Goal: Task Accomplishment & Management: Manage account settings

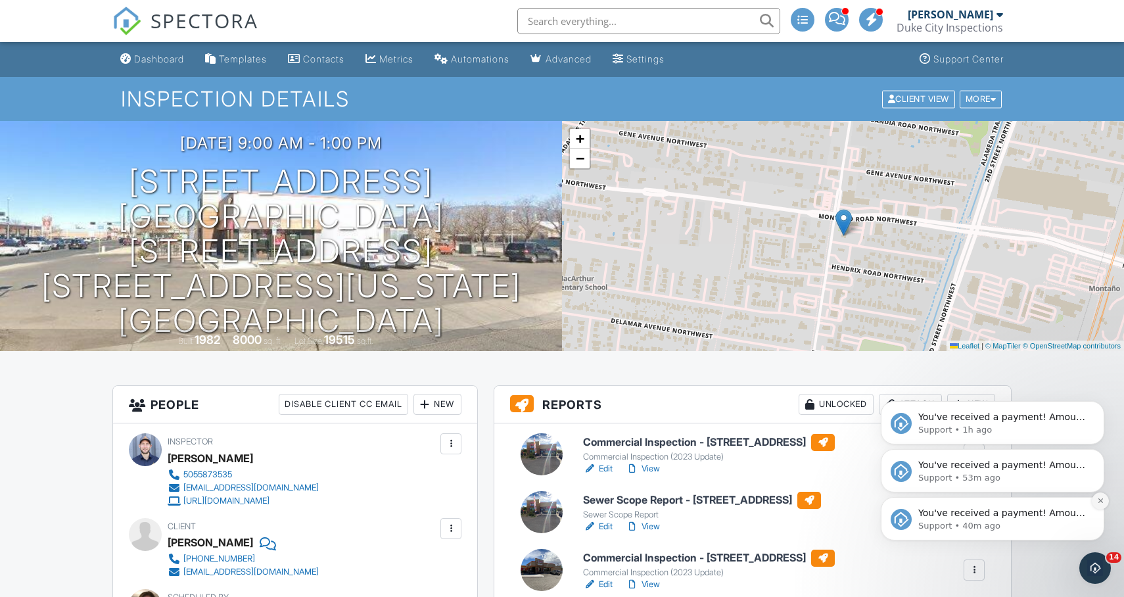
click at [1101, 501] on icon "Dismiss notification" at bounding box center [1100, 500] width 7 height 7
click at [1101, 504] on button "Dismiss notification" at bounding box center [1100, 500] width 17 height 17
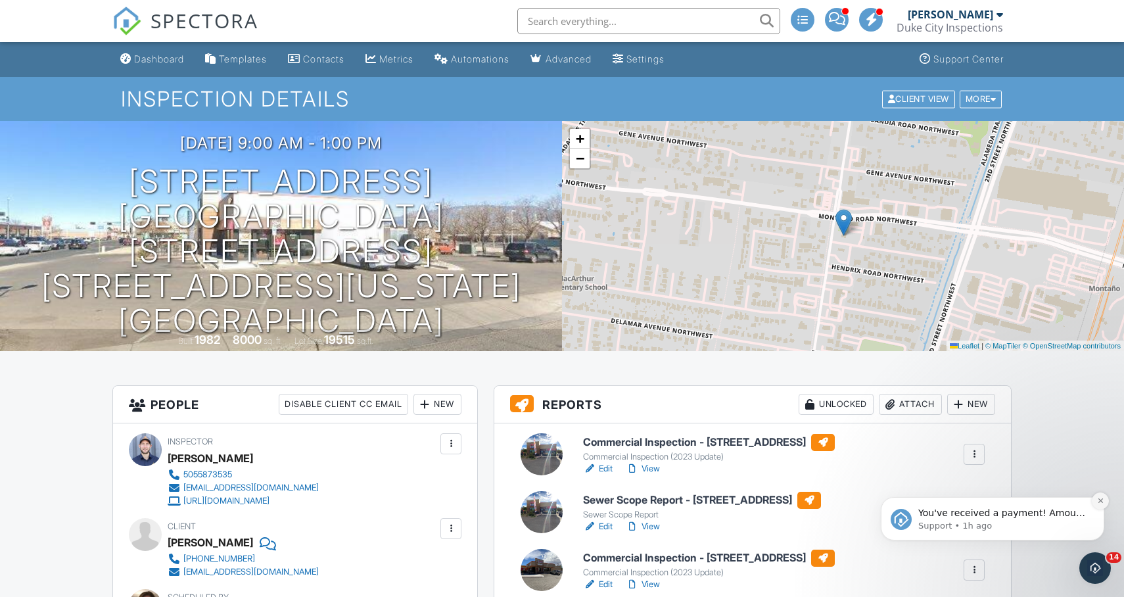
click at [1100, 502] on icon "Dismiss notification" at bounding box center [1100, 500] width 7 height 7
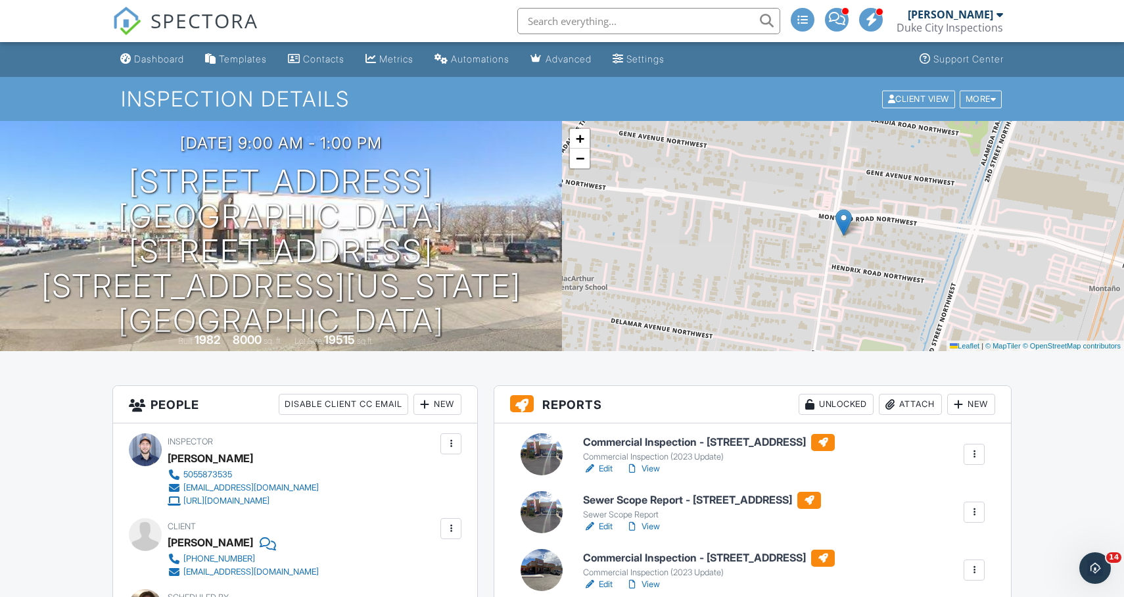
click at [496, 21] on div "SPECTORA Danny Ortwerth Duke City Inspections Role: Inspector Dashboard New Ins…" at bounding box center [561, 21] width 899 height 42
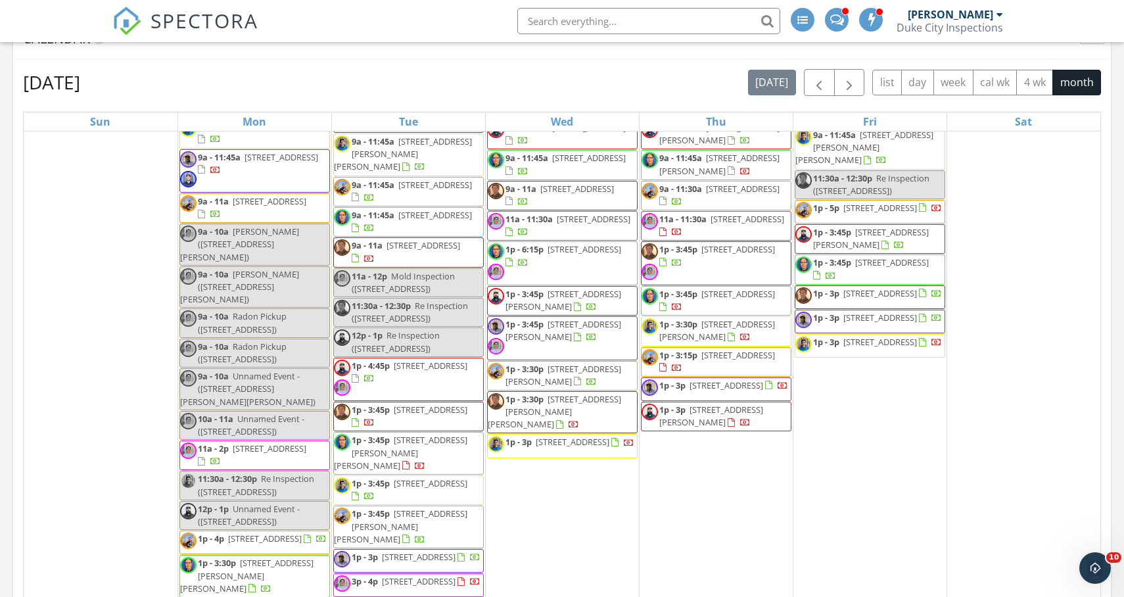
scroll to position [3126, 0]
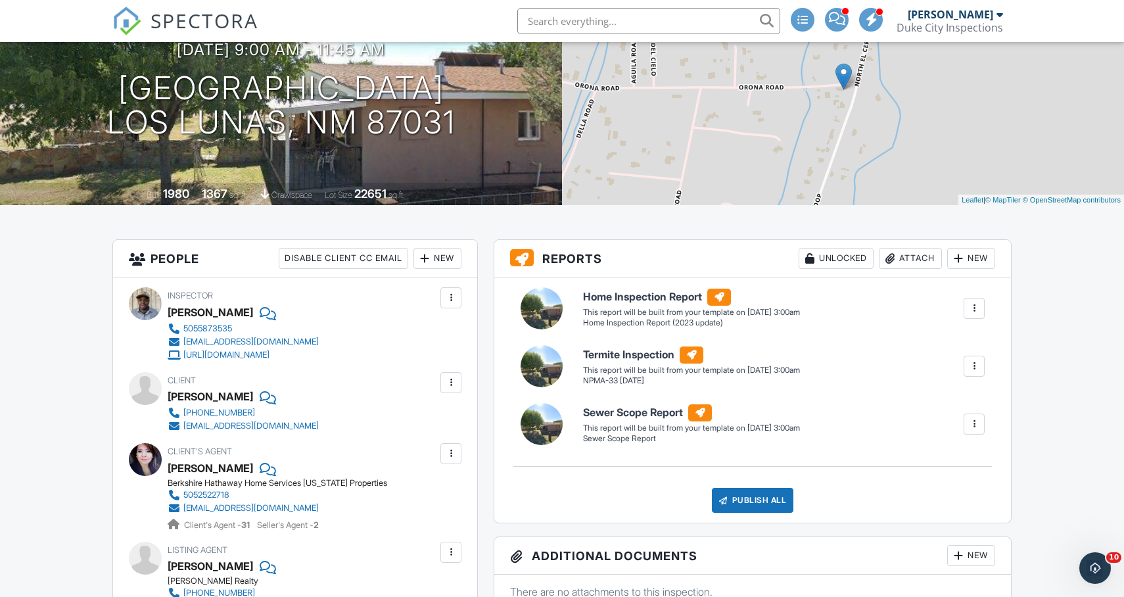
scroll to position [148, 0]
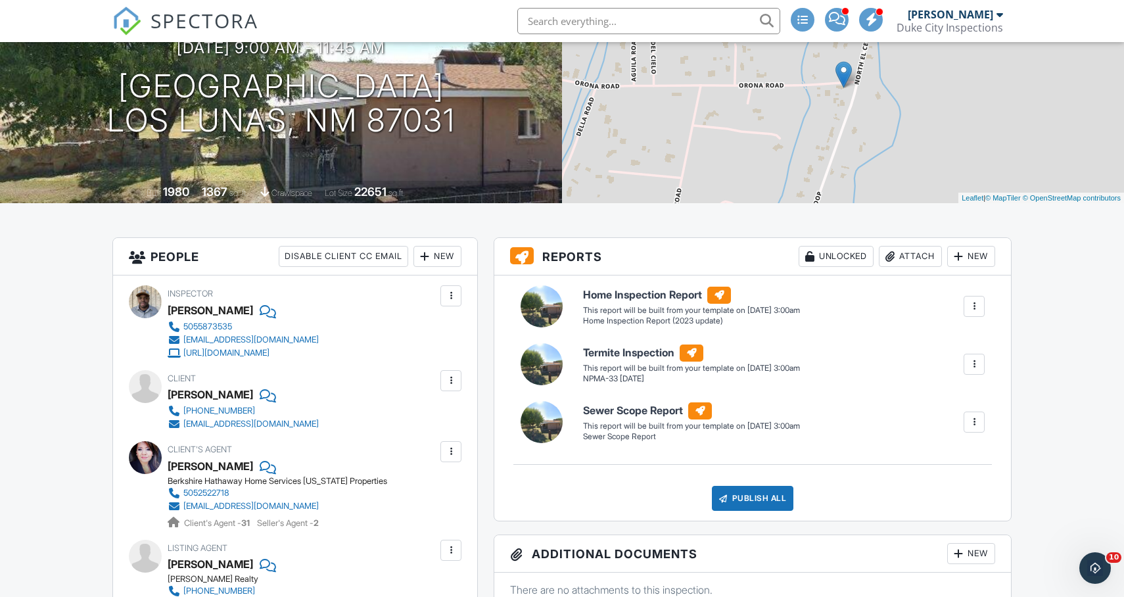
click at [430, 260] on div "New" at bounding box center [437, 256] width 48 height 21
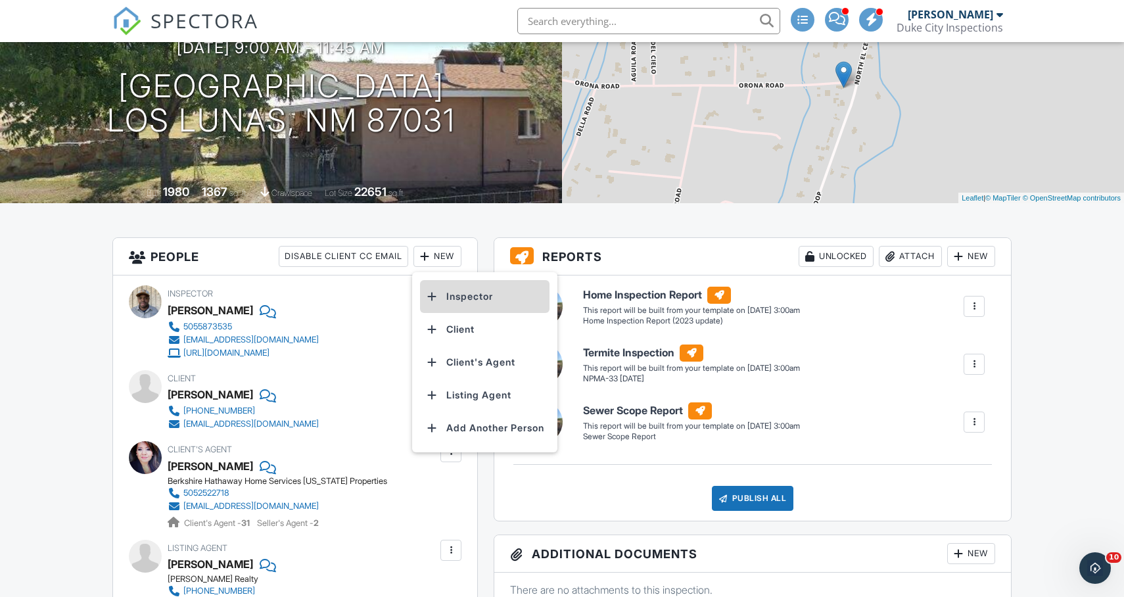
click at [450, 285] on li "Inspector" at bounding box center [484, 296] width 129 height 33
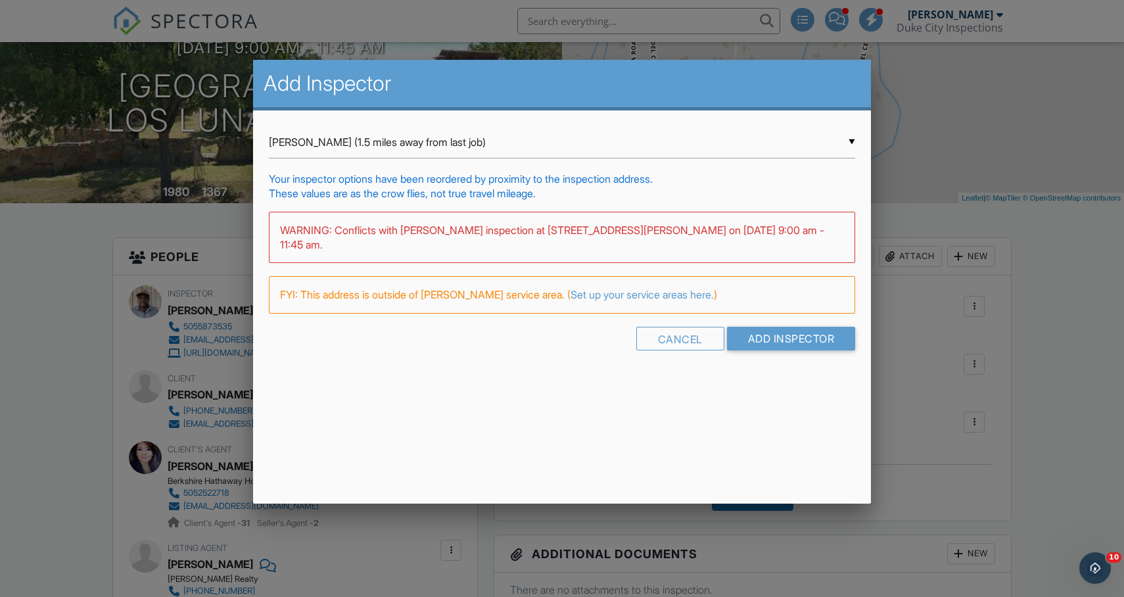
click at [433, 151] on div "▼ Karl Wulffraat (1.5 miles away from last job) Karl Wulffraat (1.5 miles away …" at bounding box center [562, 142] width 587 height 32
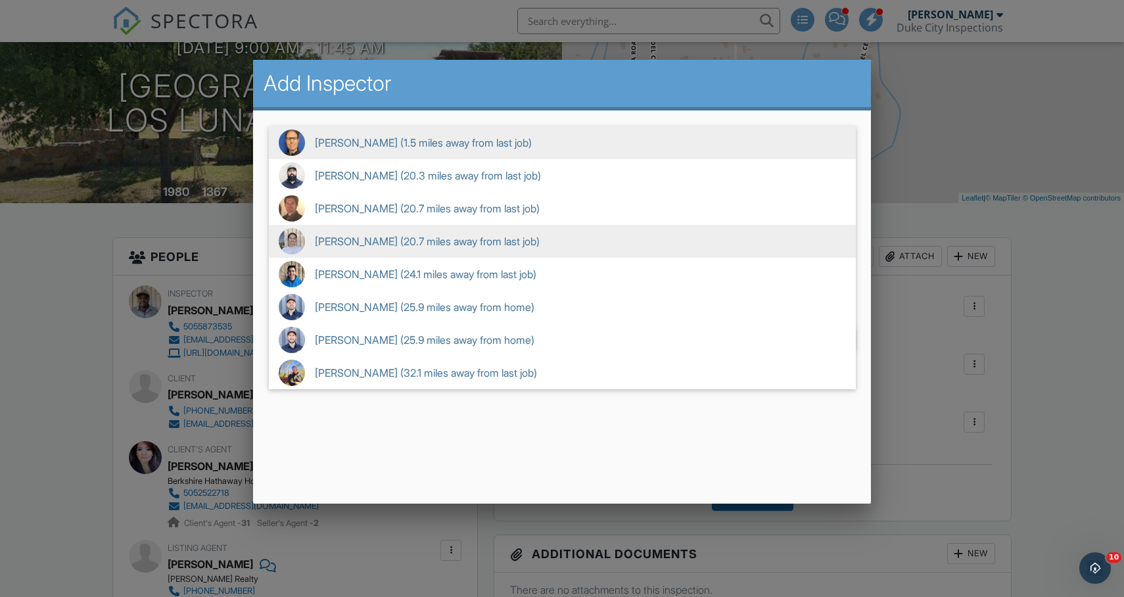
click at [388, 239] on span "Cassandra McGee (20.7 miles away from last job)" at bounding box center [562, 241] width 587 height 33
type input "Cassandra McGee (20.7 miles away from last job)"
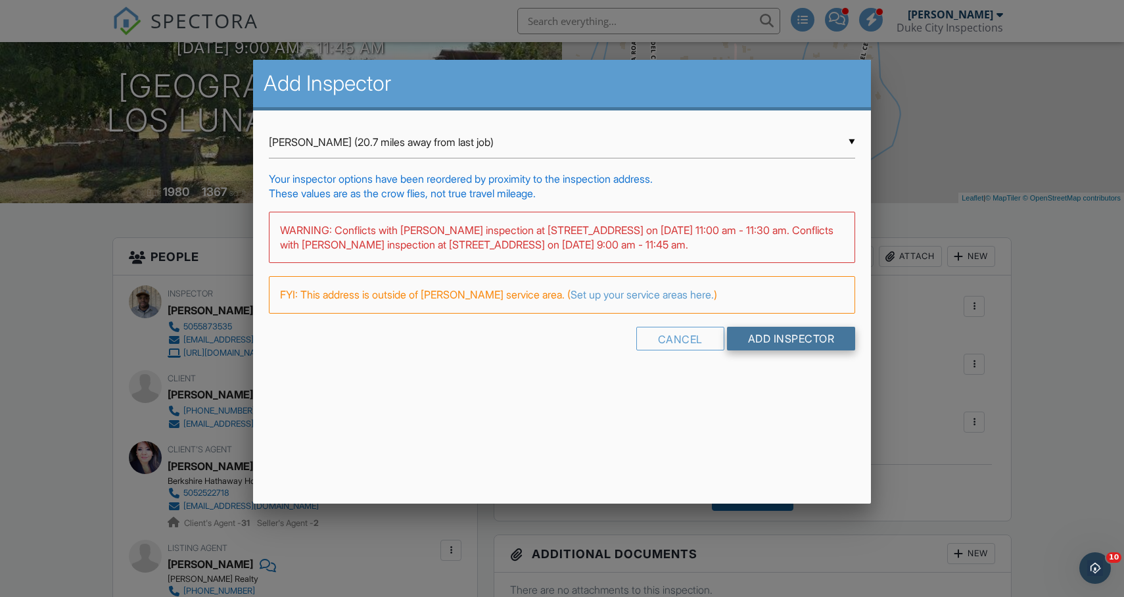
click at [793, 329] on input "Add Inspector" at bounding box center [791, 339] width 129 height 24
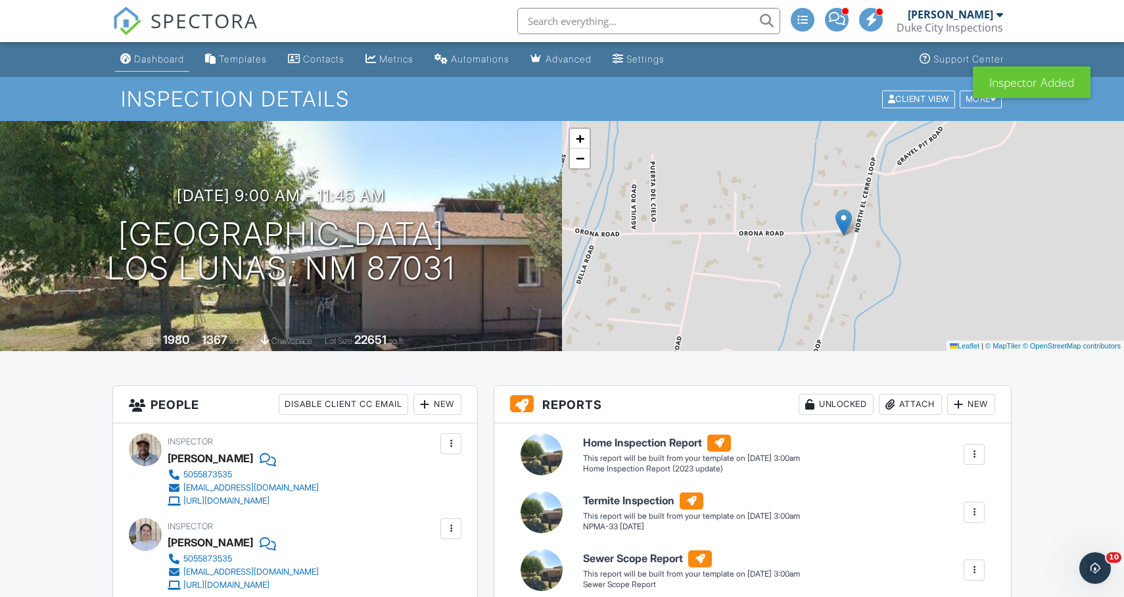
click at [160, 54] on div "Dashboard" at bounding box center [159, 58] width 50 height 11
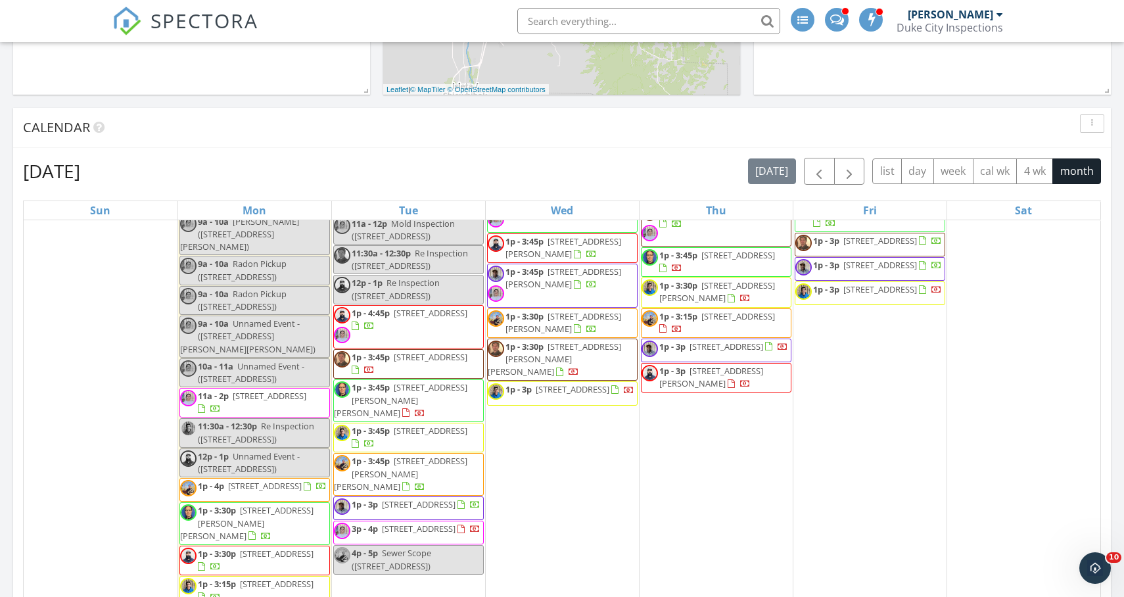
scroll to position [664, 0]
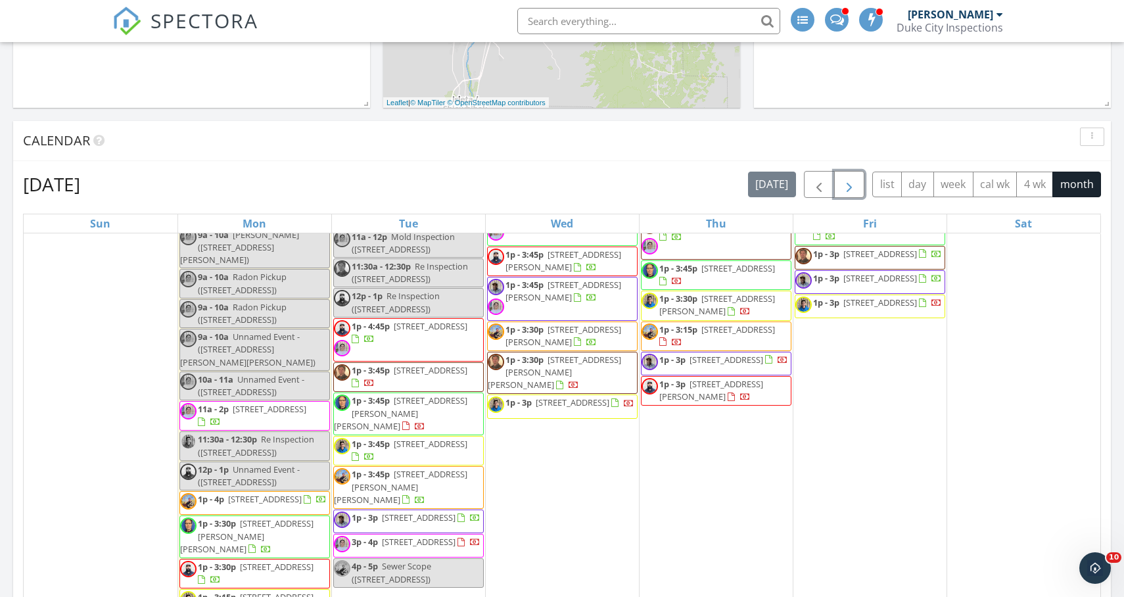
click at [846, 183] on span "button" at bounding box center [849, 185] width 16 height 16
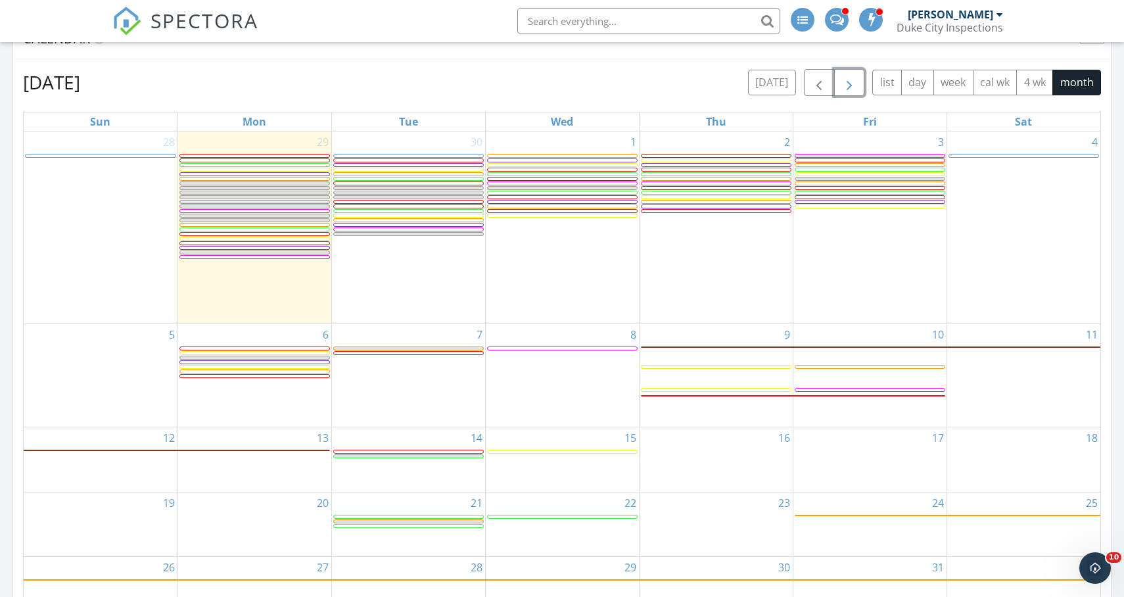
scroll to position [31, 0]
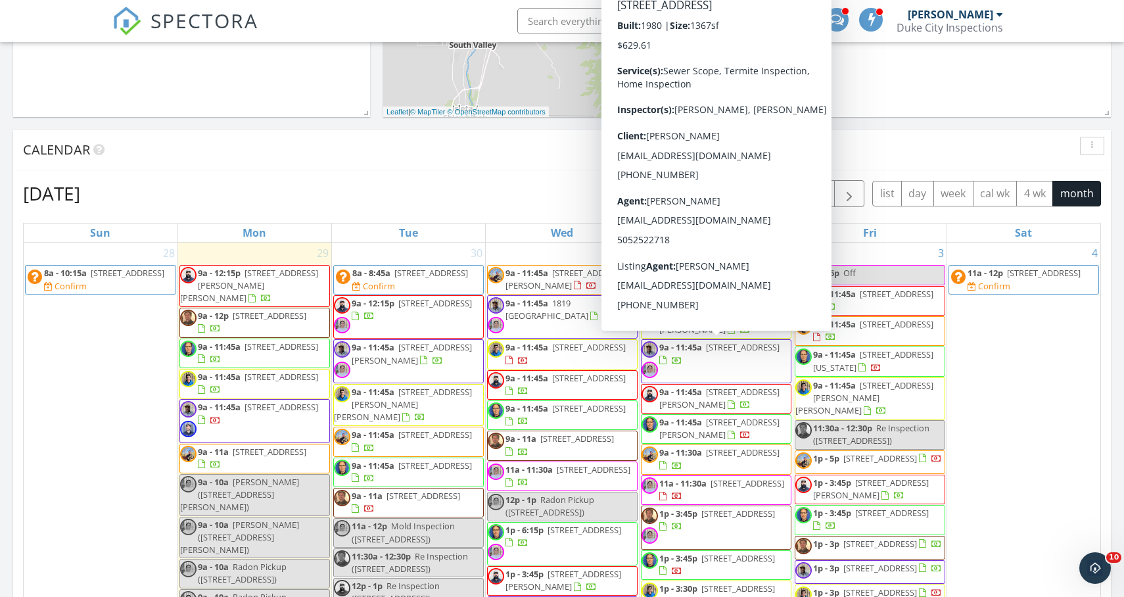
scroll to position [638, 0]
